Goal: Task Accomplishment & Management: Complete application form

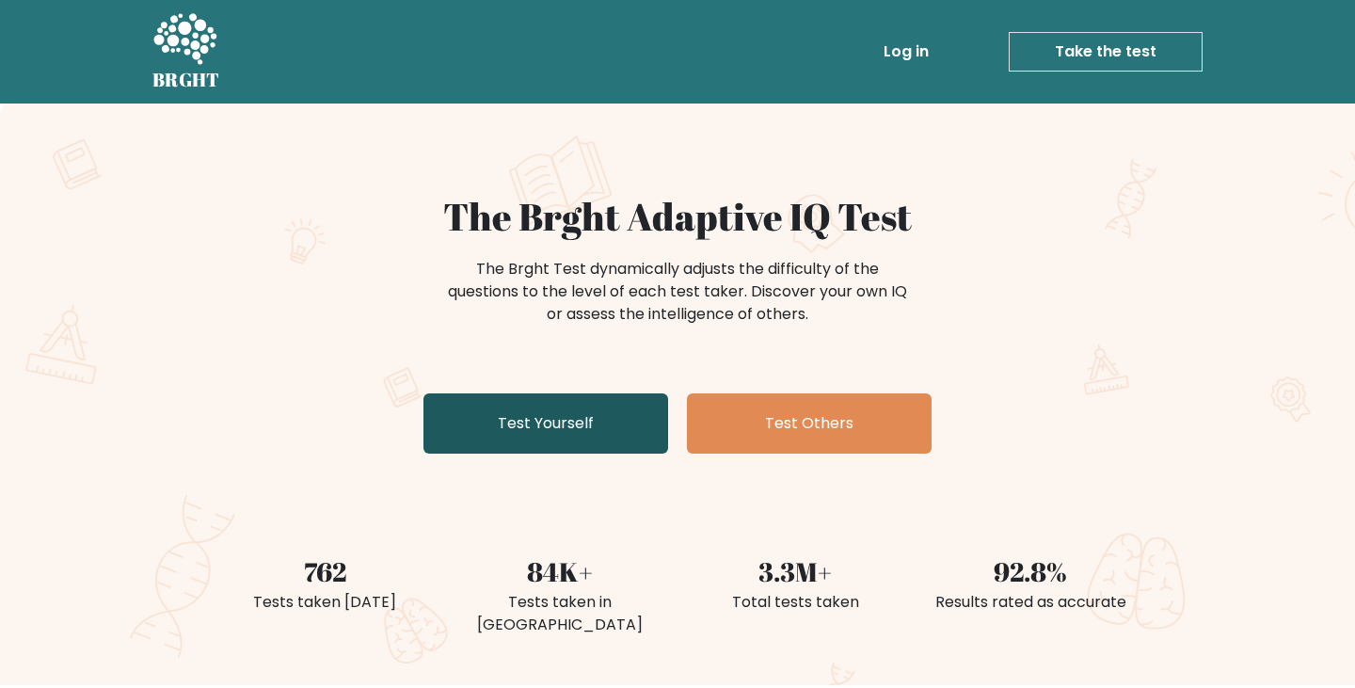
click at [577, 422] on link "Test Yourself" at bounding box center [546, 423] width 245 height 60
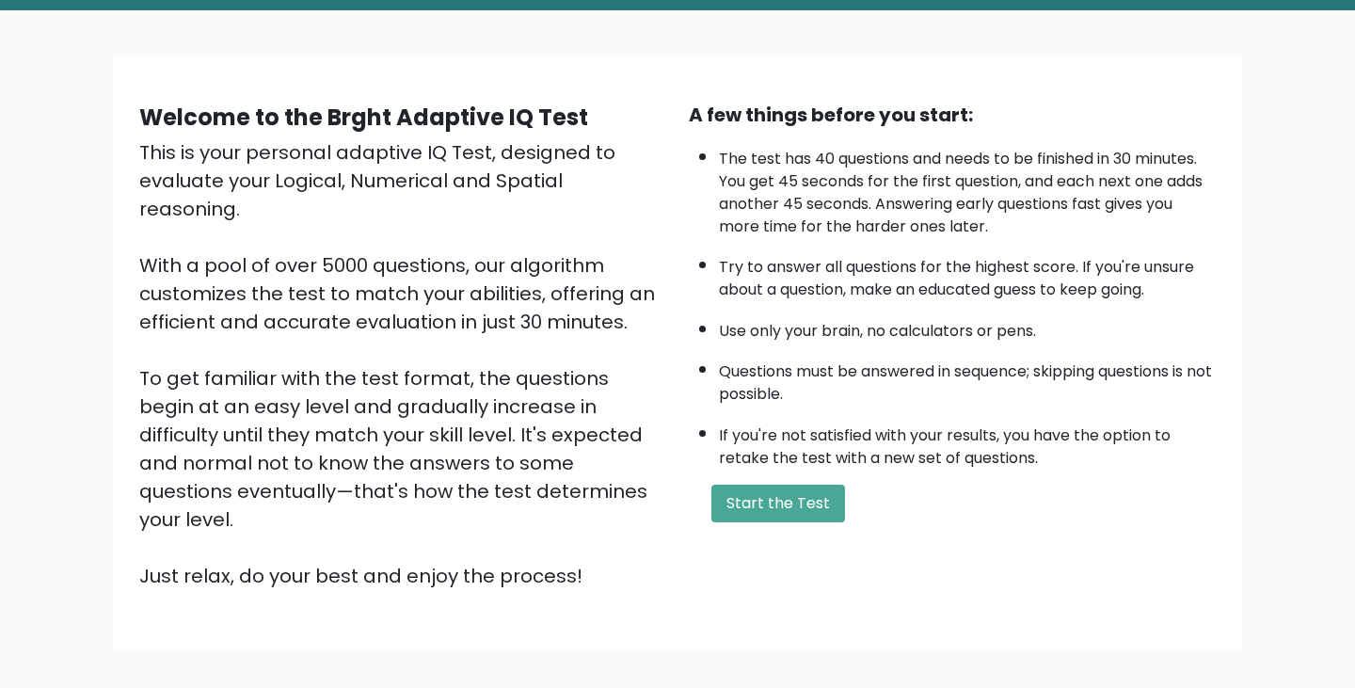
scroll to position [138, 0]
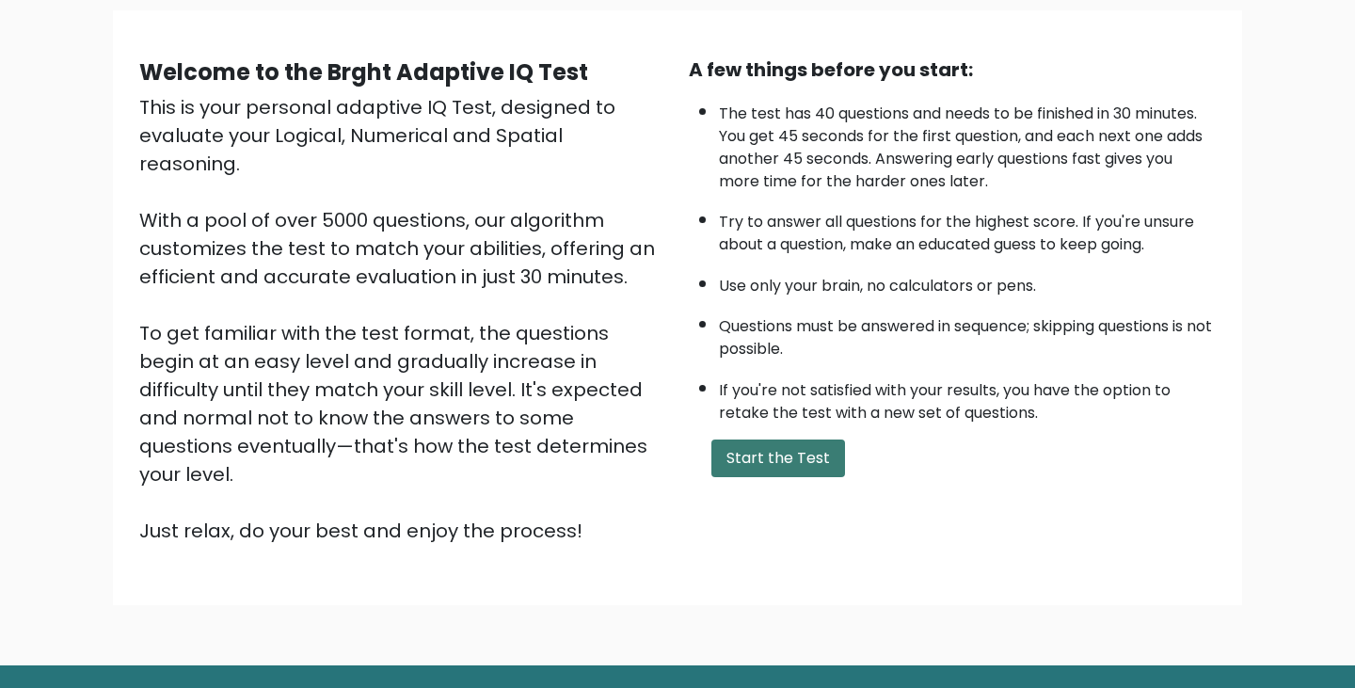
click at [796, 464] on button "Start the Test" at bounding box center [779, 459] width 134 height 38
click at [788, 450] on button "Start the Test" at bounding box center [779, 459] width 134 height 38
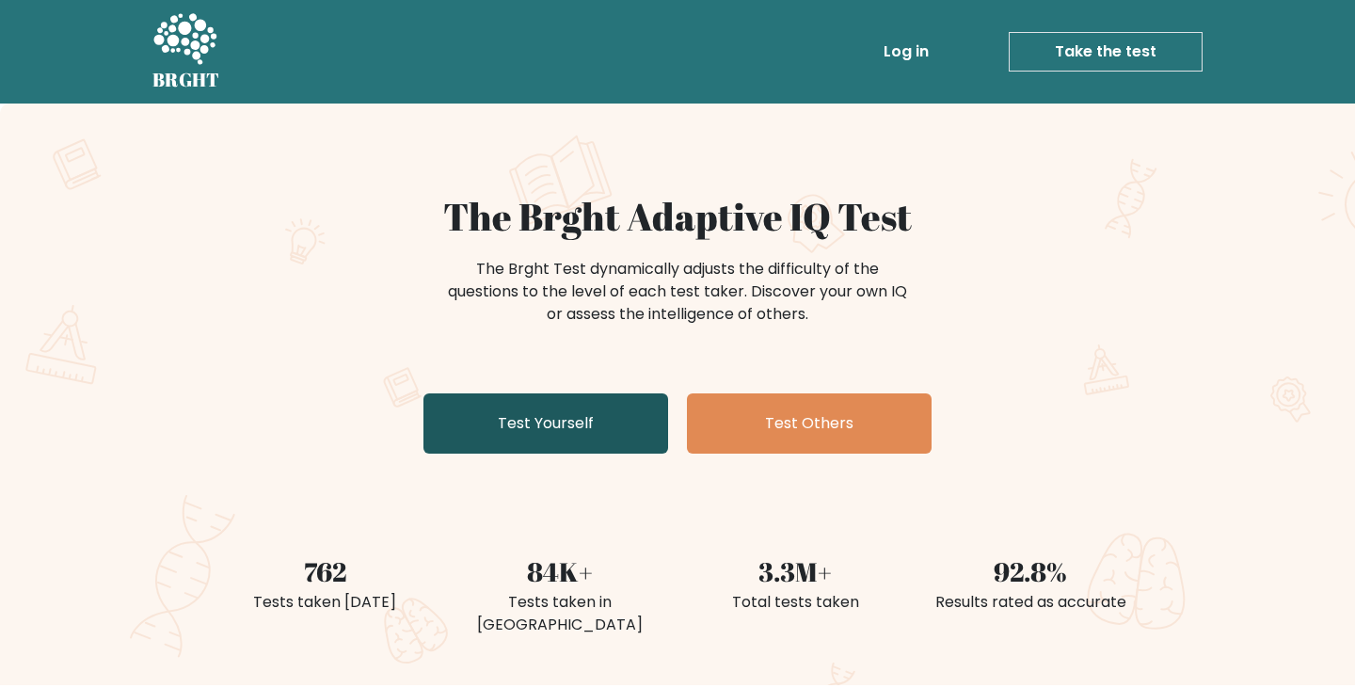
click at [527, 434] on link "Test Yourself" at bounding box center [546, 423] width 245 height 60
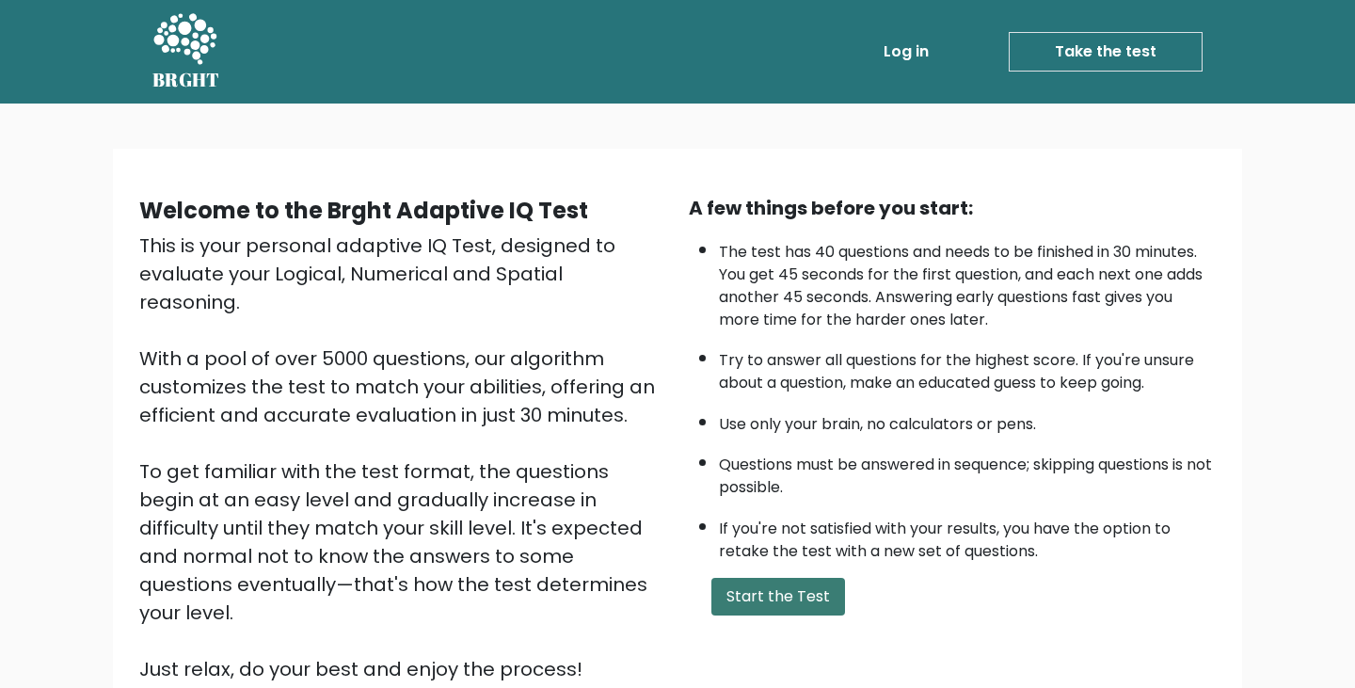
click at [780, 589] on button "Start the Test" at bounding box center [779, 597] width 134 height 38
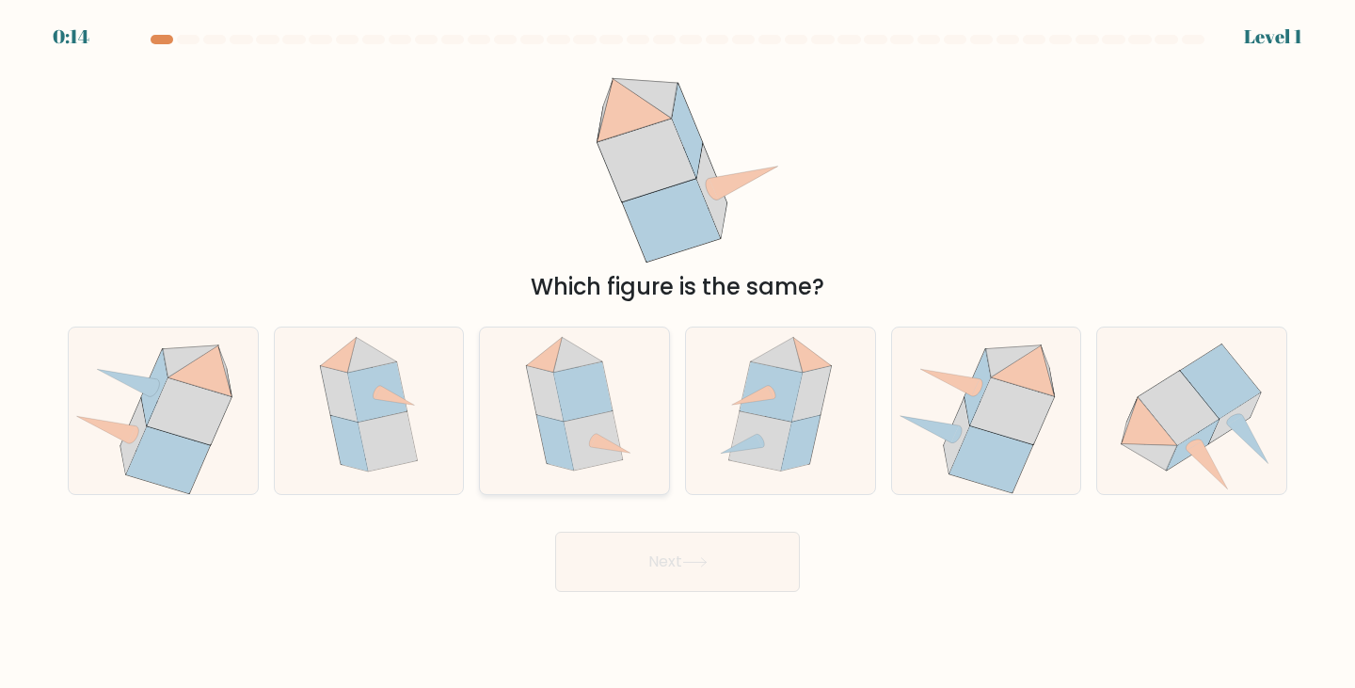
click at [593, 460] on icon at bounding box center [593, 440] width 59 height 59
click at [678, 354] on input "c." at bounding box center [678, 349] width 1 height 9
radio input "true"
click at [650, 547] on button "Next" at bounding box center [677, 562] width 245 height 60
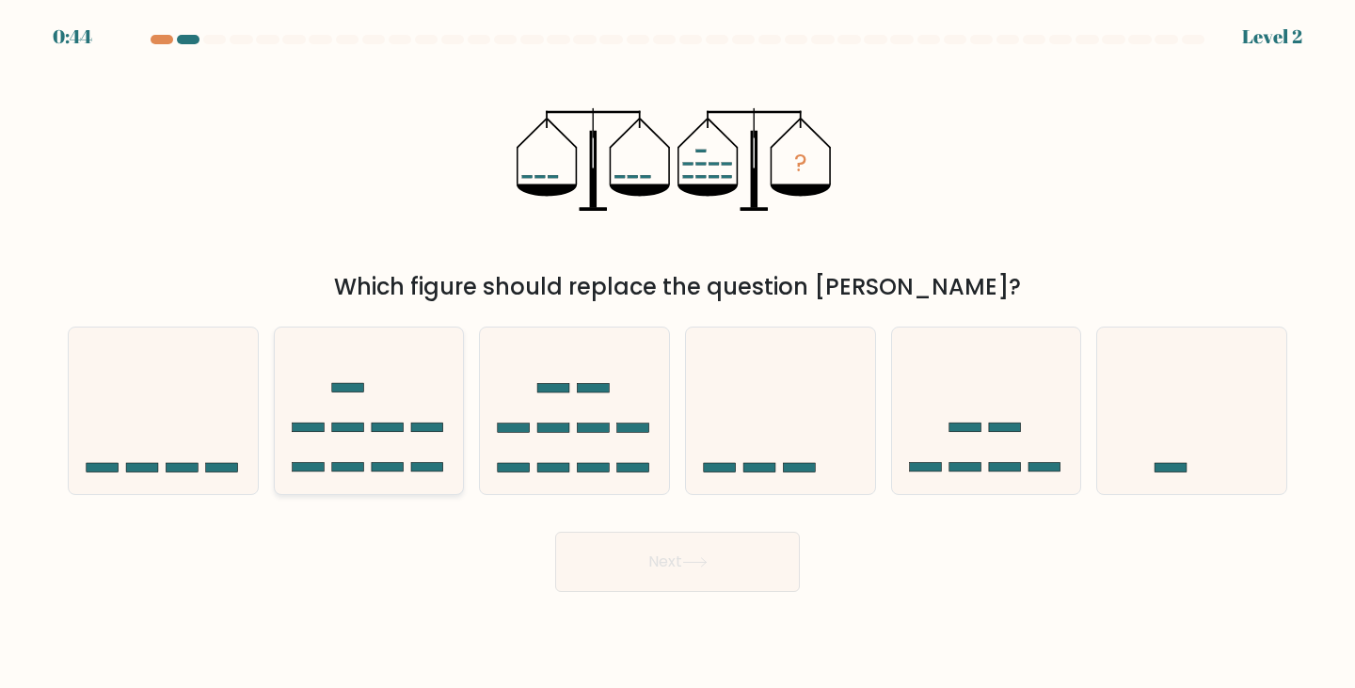
click at [393, 457] on icon at bounding box center [369, 410] width 189 height 156
click at [678, 354] on input "b." at bounding box center [678, 349] width 1 height 9
radio input "true"
click at [743, 553] on button "Next" at bounding box center [677, 562] width 245 height 60
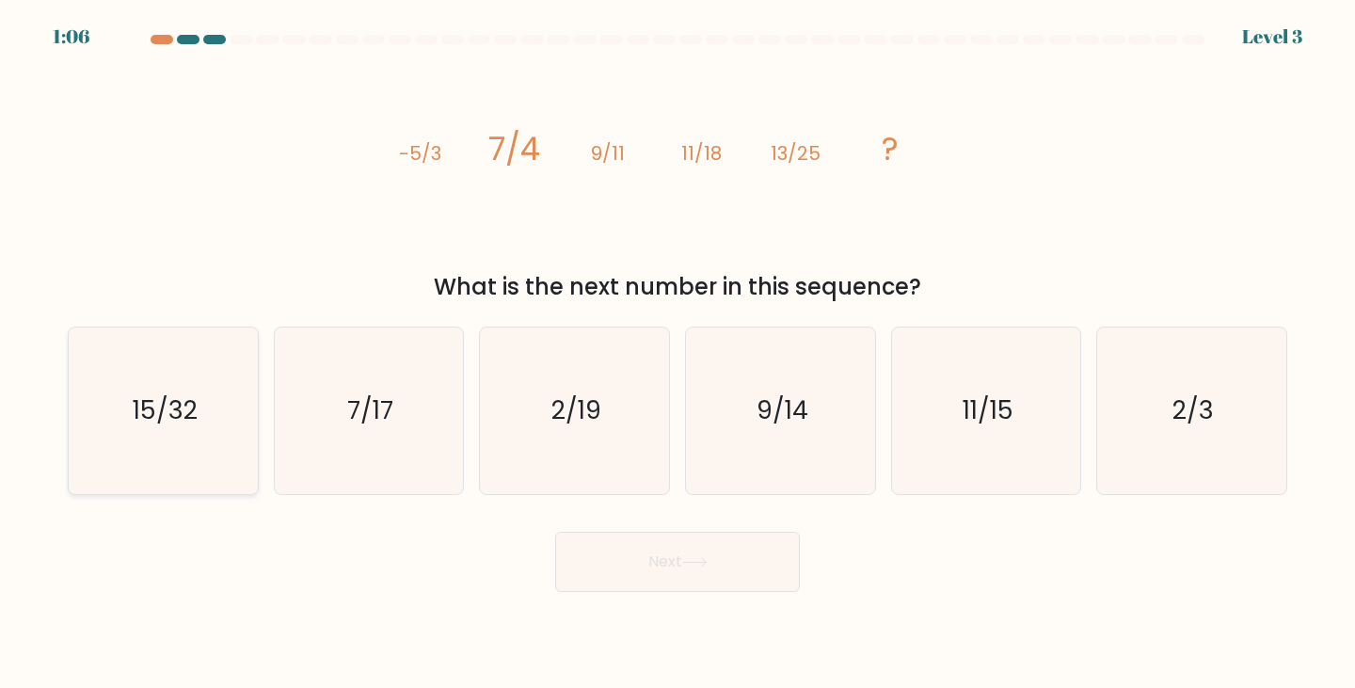
click at [154, 450] on icon "15/32" at bounding box center [163, 411] width 167 height 167
click at [678, 354] on input "a. 15/32" at bounding box center [678, 349] width 1 height 9
radio input "true"
click at [658, 585] on button "Next" at bounding box center [677, 562] width 245 height 60
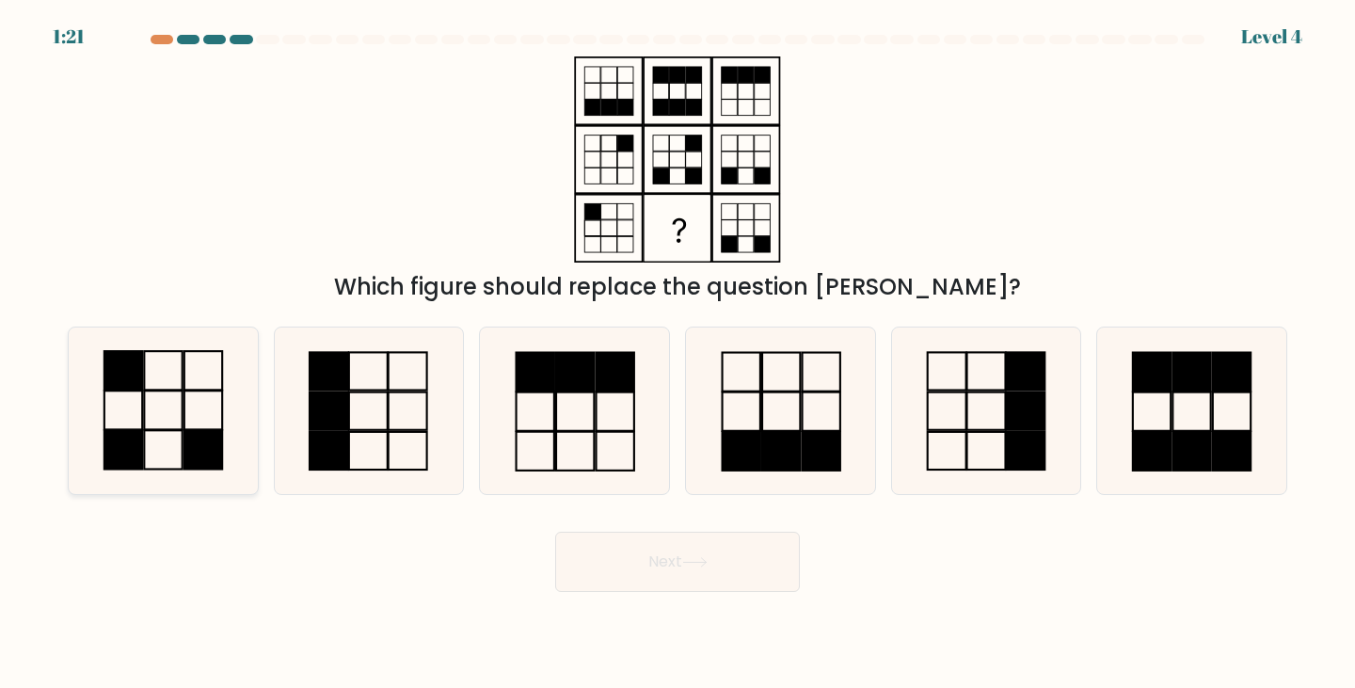
click at [138, 450] on rect at bounding box center [123, 449] width 38 height 39
click at [678, 354] on input "a." at bounding box center [678, 349] width 1 height 9
radio input "true"
click at [666, 565] on button "Next" at bounding box center [677, 562] width 245 height 60
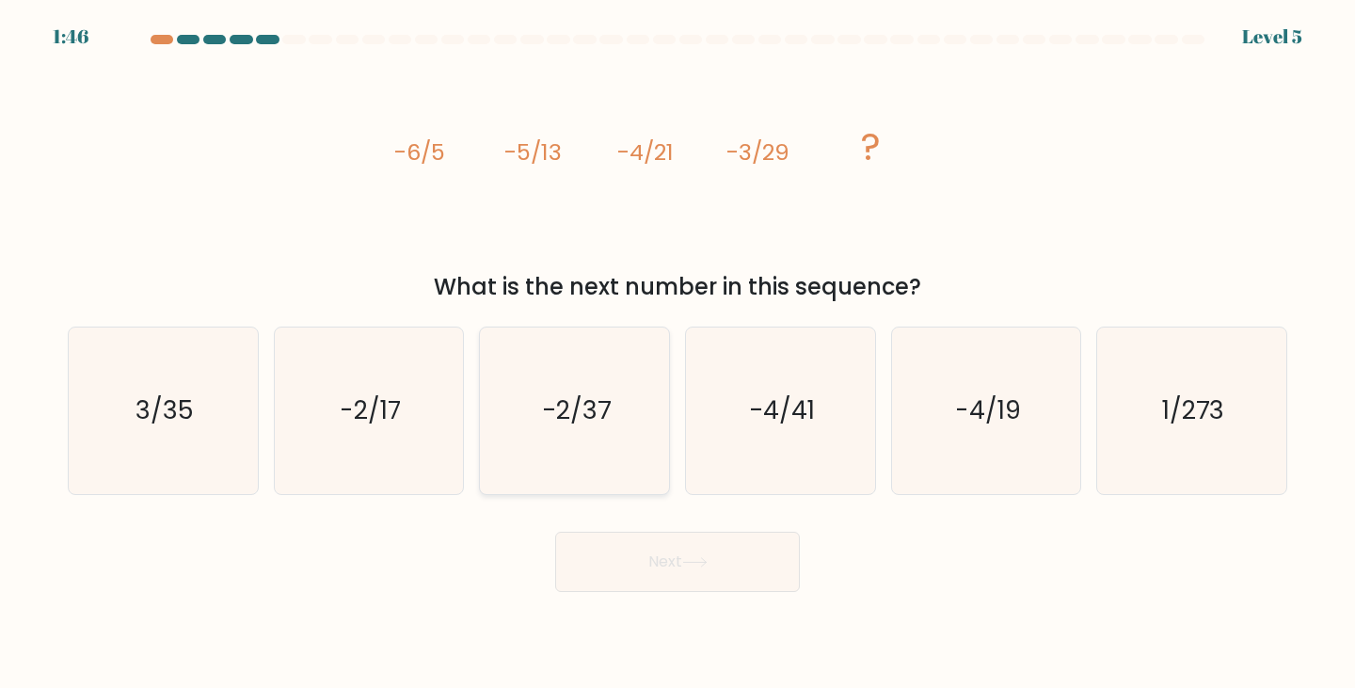
click at [566, 430] on icon "-2/37" at bounding box center [574, 411] width 167 height 167
click at [678, 354] on input "c. -2/37" at bounding box center [678, 349] width 1 height 9
radio input "true"
click at [734, 559] on button "Next" at bounding box center [677, 562] width 245 height 60
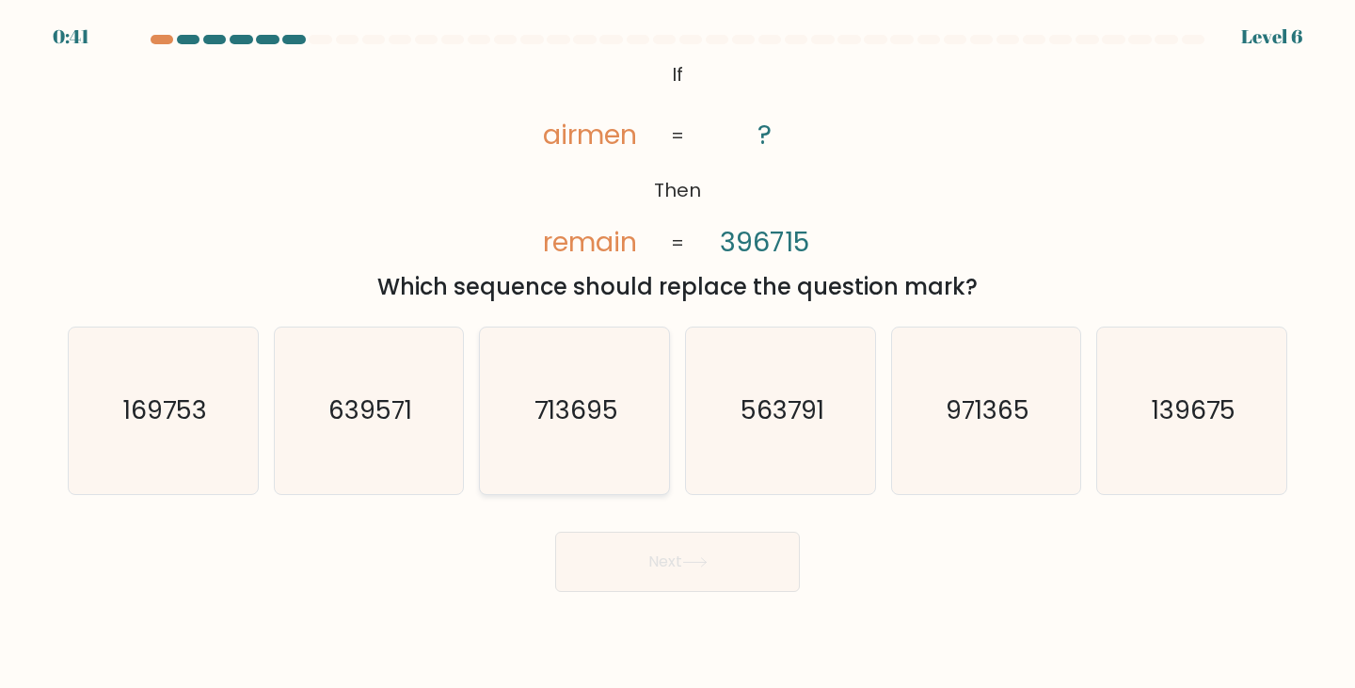
click at [589, 414] on text "713695" at bounding box center [577, 410] width 84 height 35
click at [678, 354] on input "c. 713695" at bounding box center [678, 349] width 1 height 9
radio input "true"
click at [671, 565] on button "Next" at bounding box center [677, 562] width 245 height 60
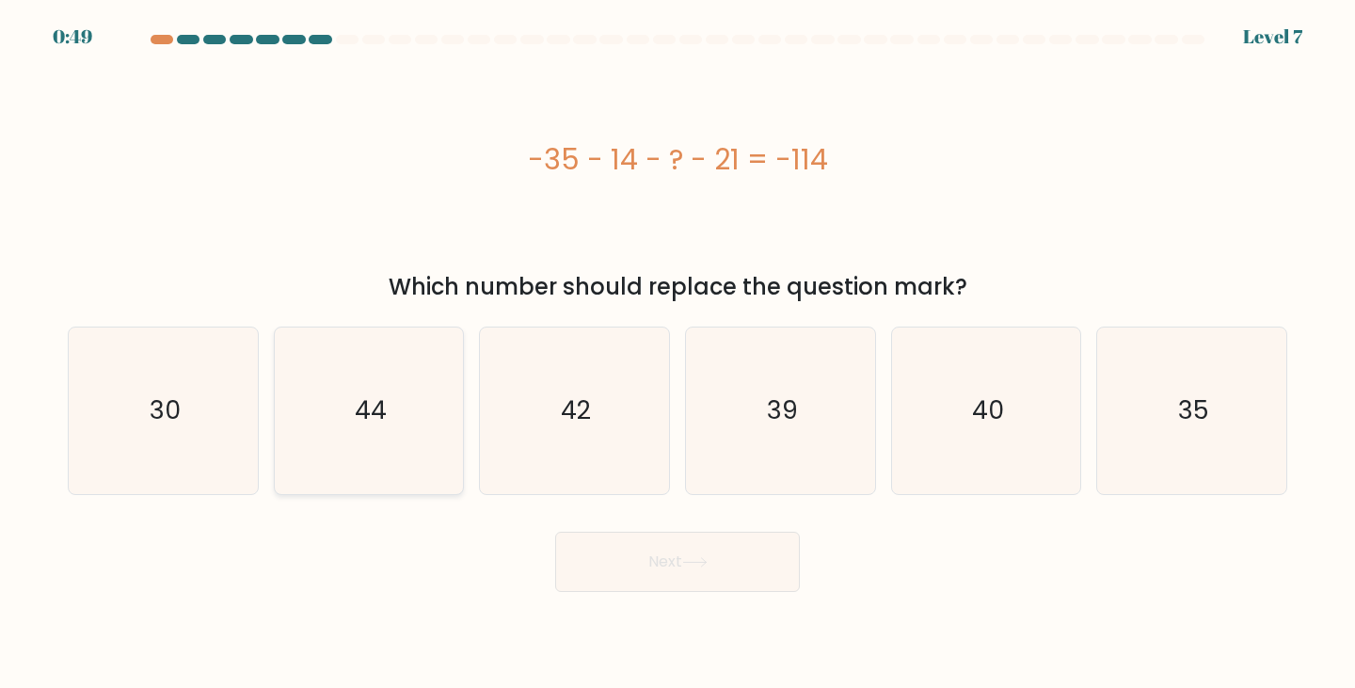
click at [361, 409] on text "44" at bounding box center [371, 410] width 32 height 35
click at [678, 354] on input "b. 44" at bounding box center [678, 349] width 1 height 9
radio input "true"
click at [686, 553] on button "Next" at bounding box center [677, 562] width 245 height 60
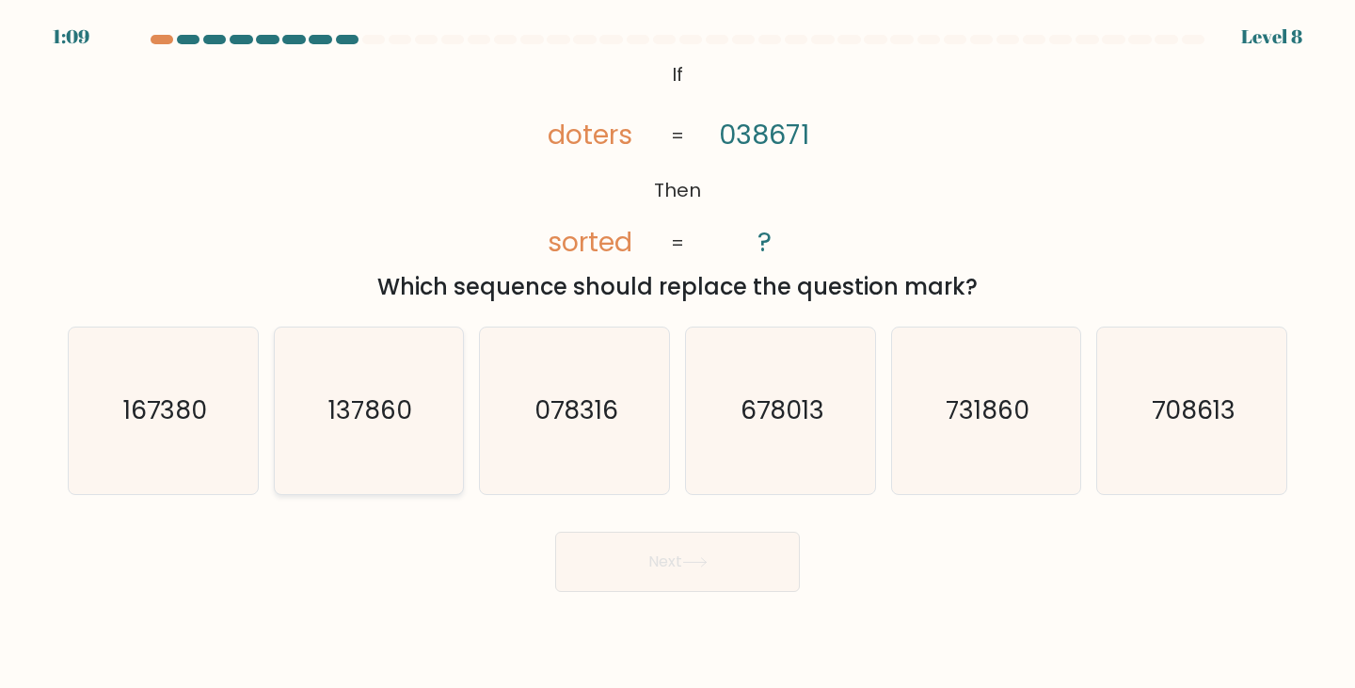
click at [345, 429] on icon "137860" at bounding box center [369, 411] width 167 height 167
click at [678, 354] on input "b. 137860" at bounding box center [678, 349] width 1 height 9
radio input "true"
click at [670, 535] on button "Next" at bounding box center [677, 562] width 245 height 60
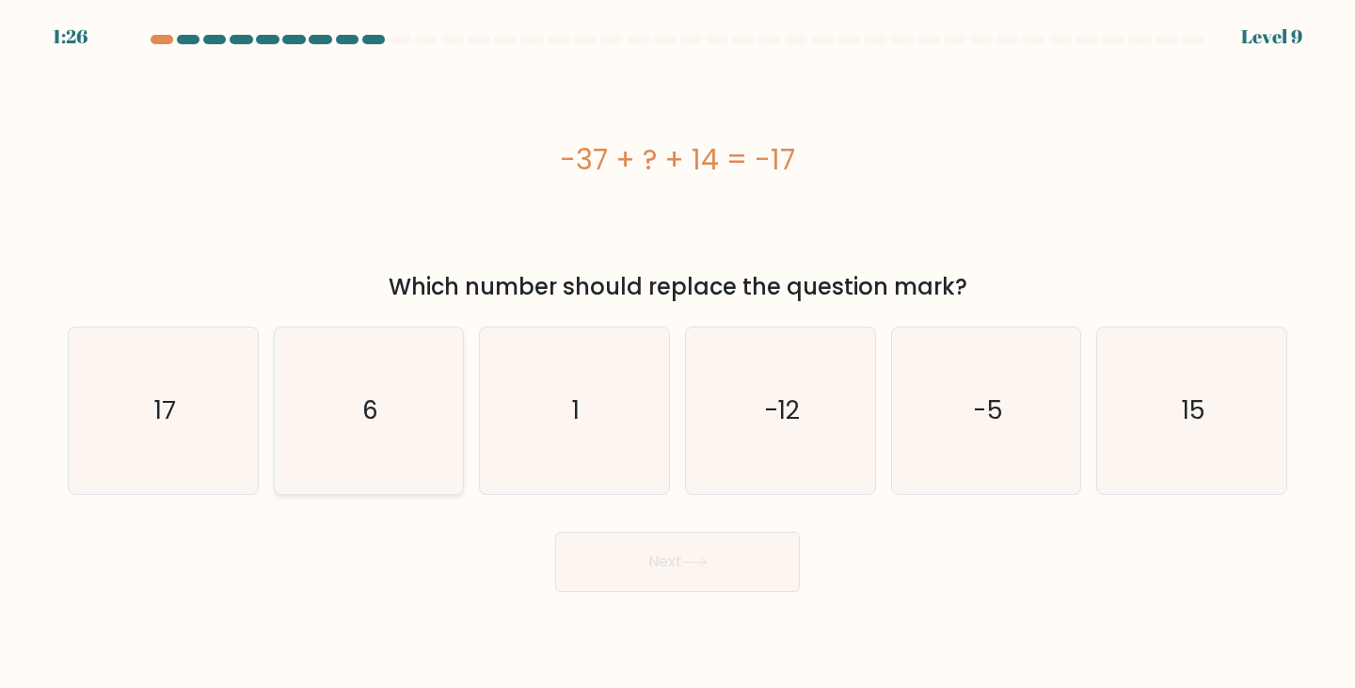
click at [405, 441] on icon "6" at bounding box center [369, 411] width 167 height 167
click at [678, 354] on input "b. 6" at bounding box center [678, 349] width 1 height 9
radio input "true"
click at [633, 564] on button "Next" at bounding box center [677, 562] width 245 height 60
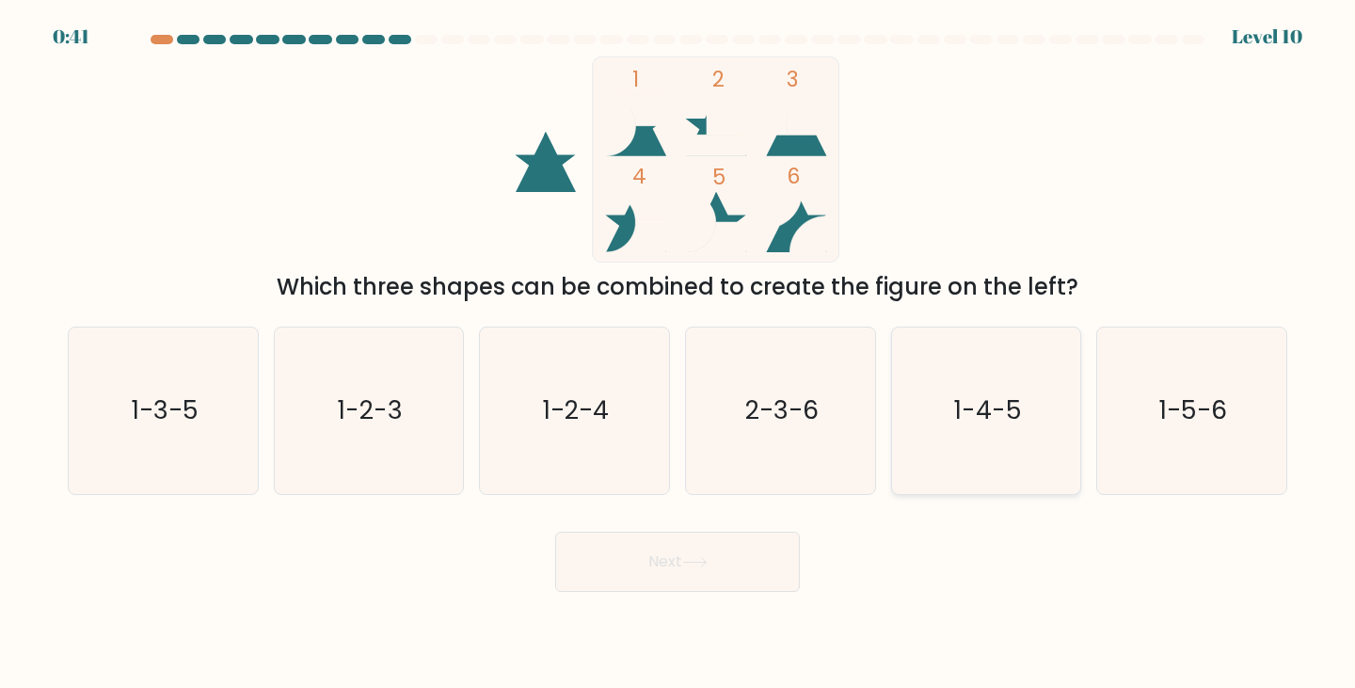
click at [989, 410] on text "1-4-5" at bounding box center [988, 410] width 68 height 35
click at [679, 354] on input "e. 1-4-5" at bounding box center [678, 349] width 1 height 9
radio input "true"
click at [661, 534] on button "Next" at bounding box center [677, 562] width 245 height 60
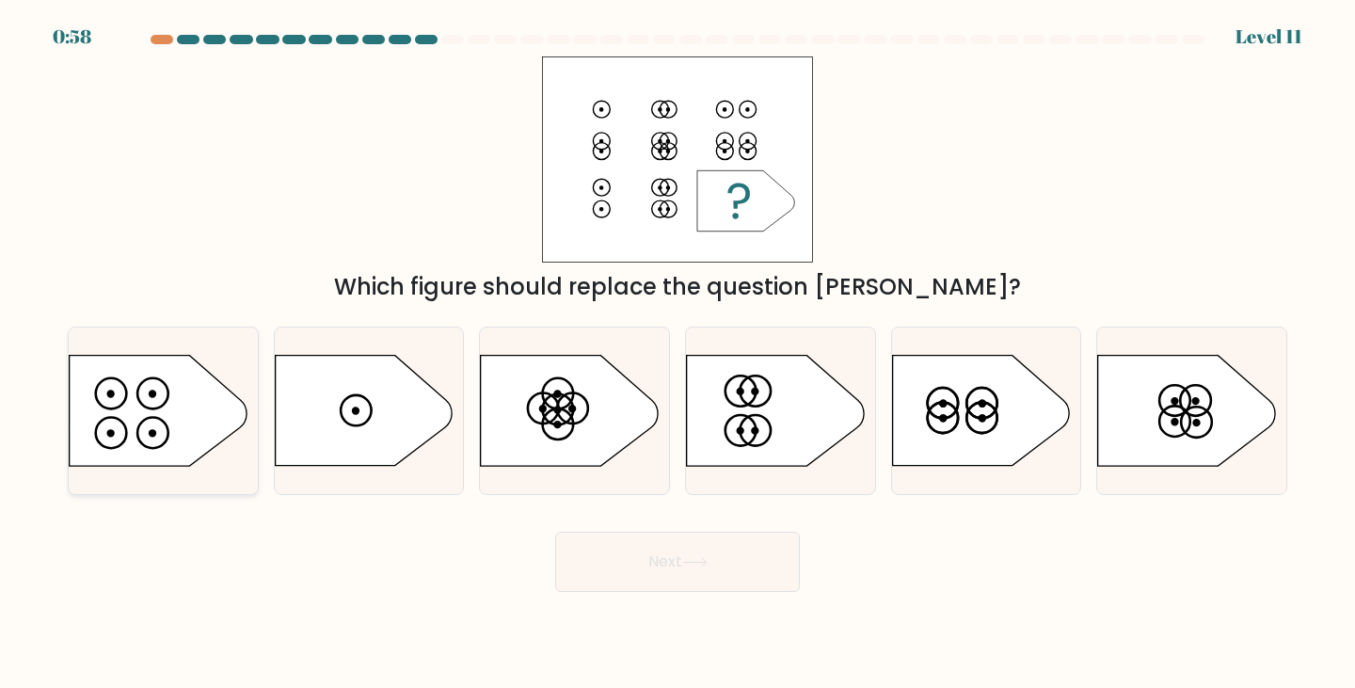
click at [141, 414] on icon at bounding box center [158, 411] width 177 height 110
click at [678, 354] on input "a." at bounding box center [678, 349] width 1 height 9
radio input "true"
click at [649, 583] on button "Next" at bounding box center [677, 562] width 245 height 60
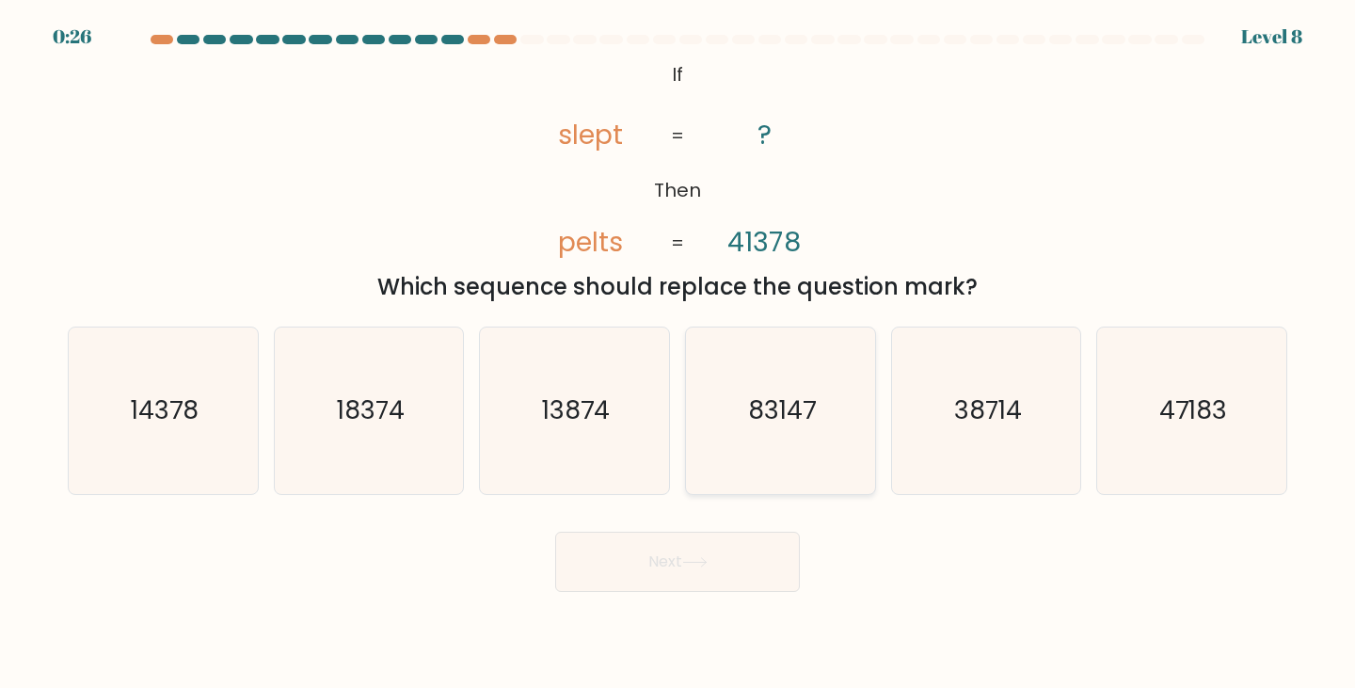
click at [772, 435] on icon "83147" at bounding box center [780, 411] width 167 height 167
click at [679, 354] on input "d. 83147" at bounding box center [678, 349] width 1 height 9
radio input "true"
click at [683, 555] on button "Next" at bounding box center [677, 562] width 245 height 60
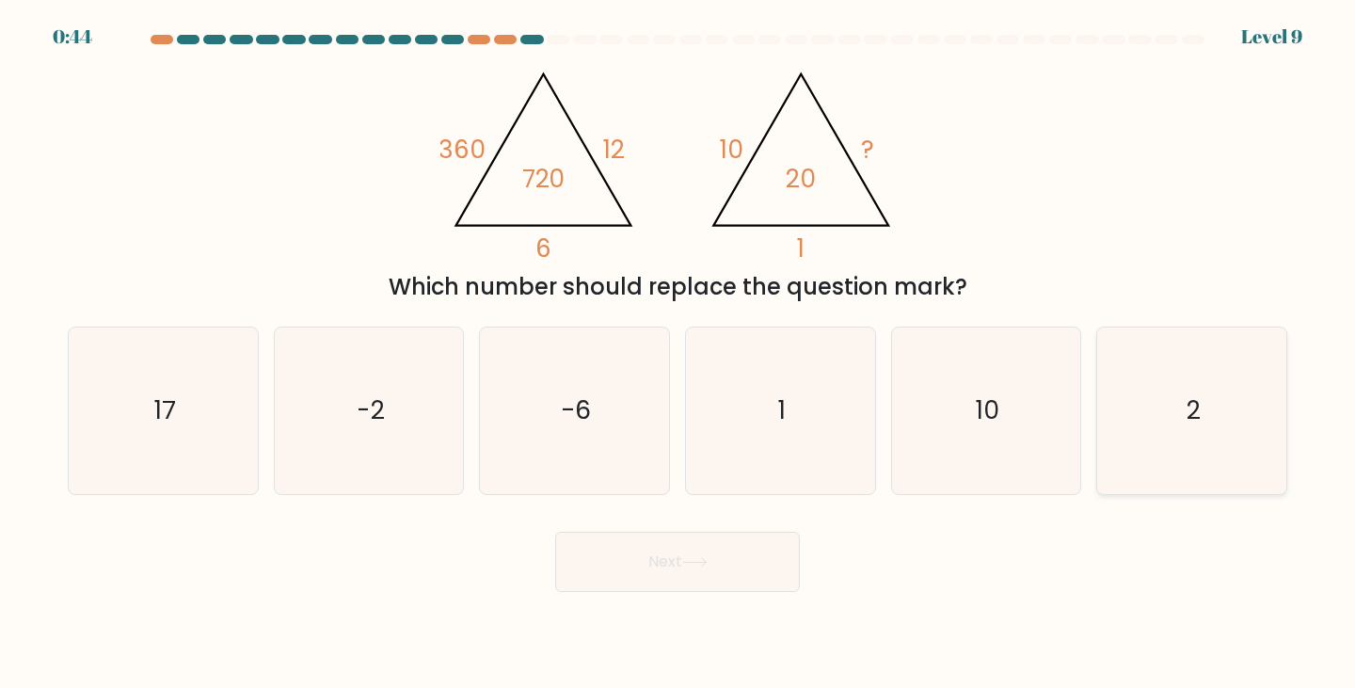
click at [1209, 423] on icon "2" at bounding box center [1192, 411] width 167 height 167
click at [679, 354] on input "f. 2" at bounding box center [678, 349] width 1 height 9
radio input "true"
click at [644, 556] on button "Next" at bounding box center [677, 562] width 245 height 60
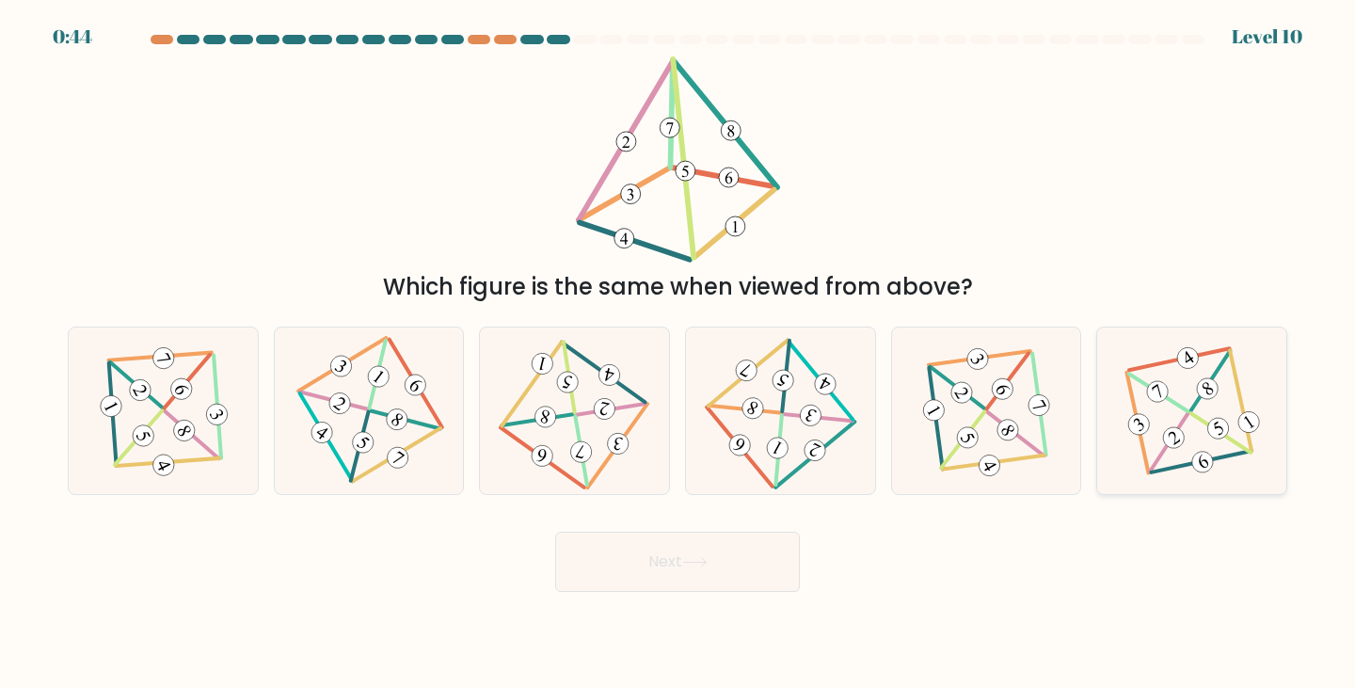
click at [1191, 425] on icon at bounding box center [1192, 411] width 136 height 133
click at [679, 354] on input "f." at bounding box center [678, 349] width 1 height 9
radio input "true"
click at [645, 565] on button "Next" at bounding box center [677, 562] width 245 height 60
